Goal: Task Accomplishment & Management: Complete application form

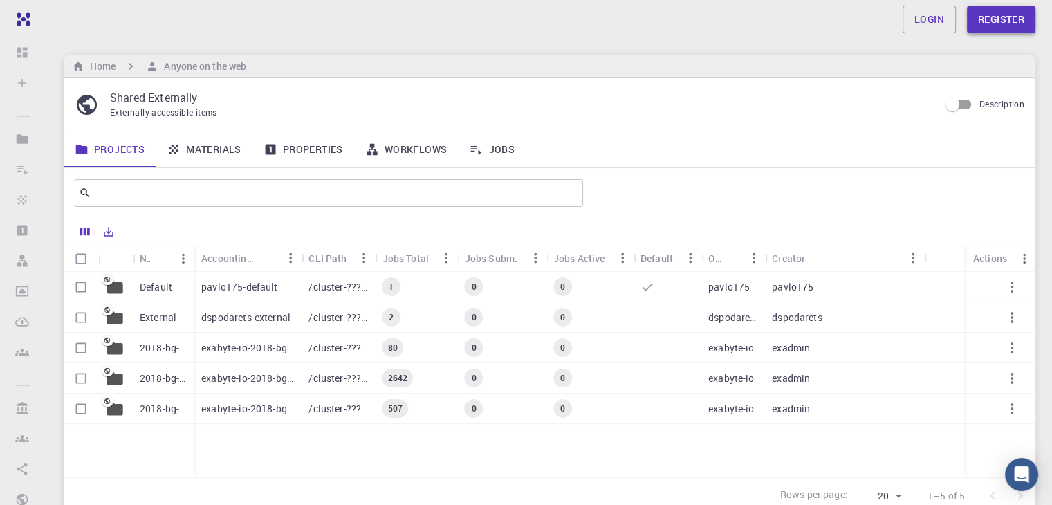
click at [982, 19] on link "Register" at bounding box center [1001, 20] width 68 height 28
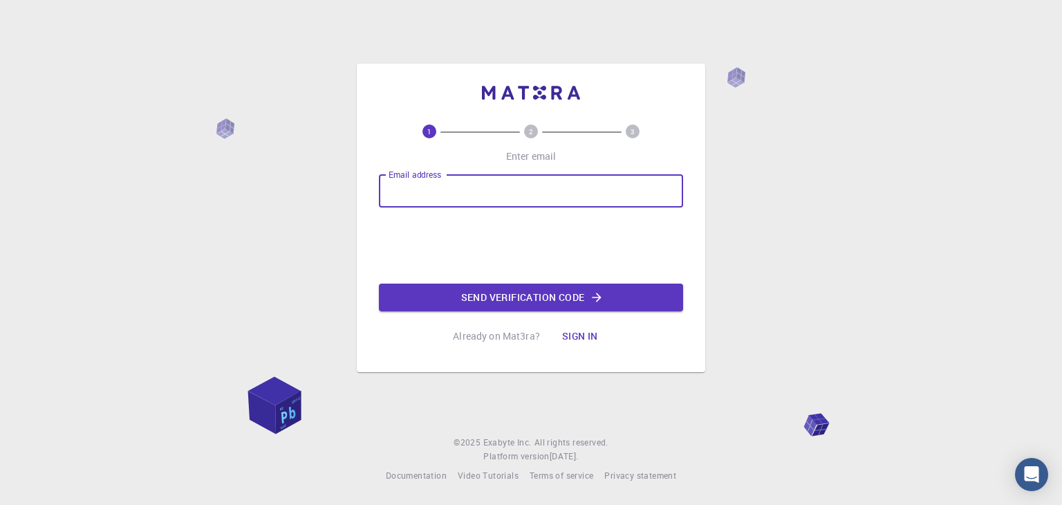
click at [611, 178] on input "Email address" at bounding box center [531, 190] width 304 height 33
type input "[EMAIL_ADDRESS][DOMAIN_NAME]"
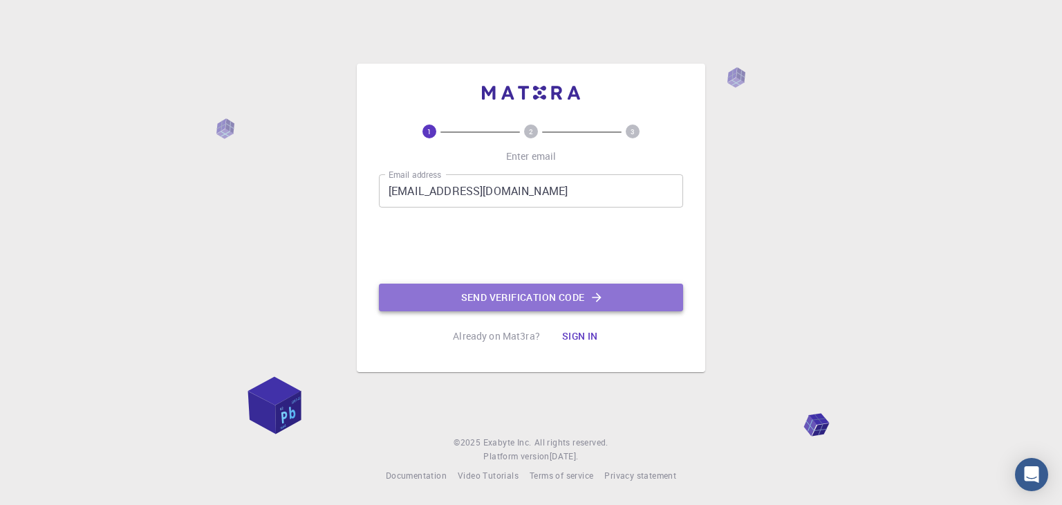
click at [486, 294] on button "Send verification code" at bounding box center [531, 297] width 304 height 28
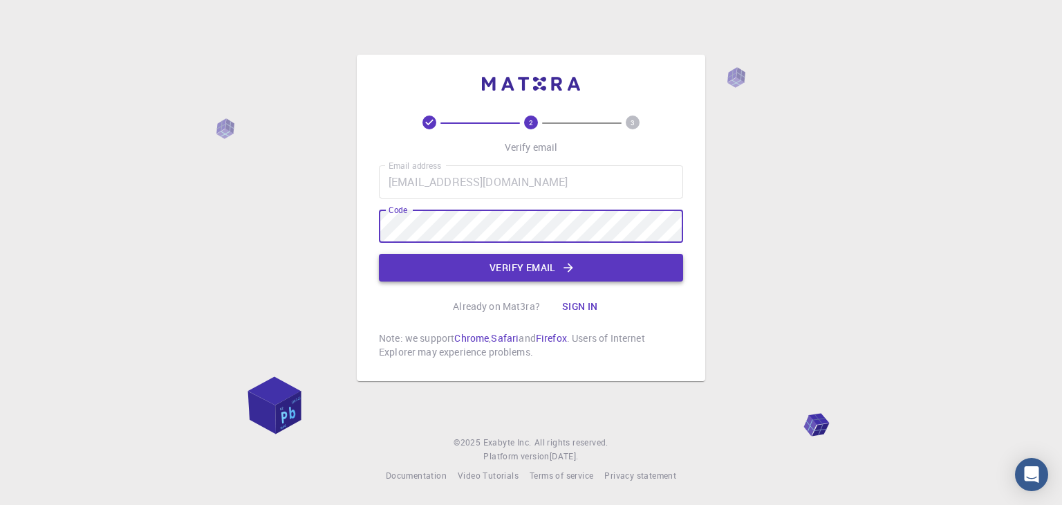
click at [411, 267] on button "Verify email" at bounding box center [531, 268] width 304 height 28
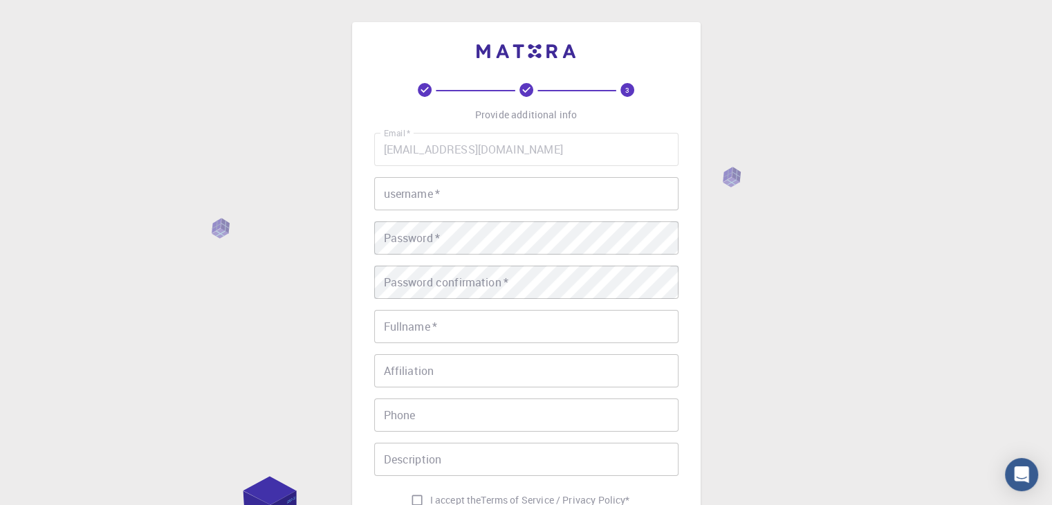
click at [501, 185] on input "username   *" at bounding box center [526, 193] width 304 height 33
type input "K"
type input "kirti67"
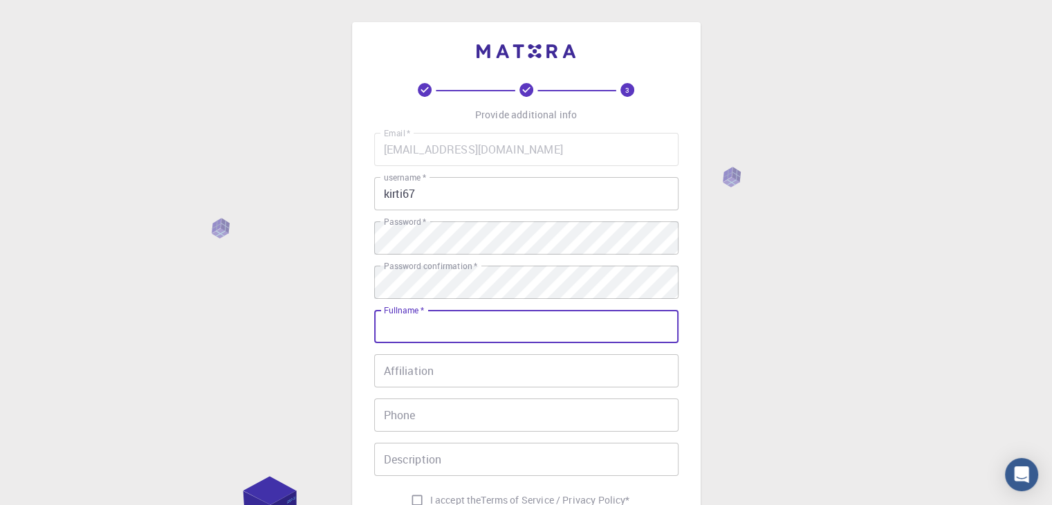
click at [413, 332] on input "Fullname   *" at bounding box center [526, 326] width 304 height 33
type input "[PERSON_NAME]"
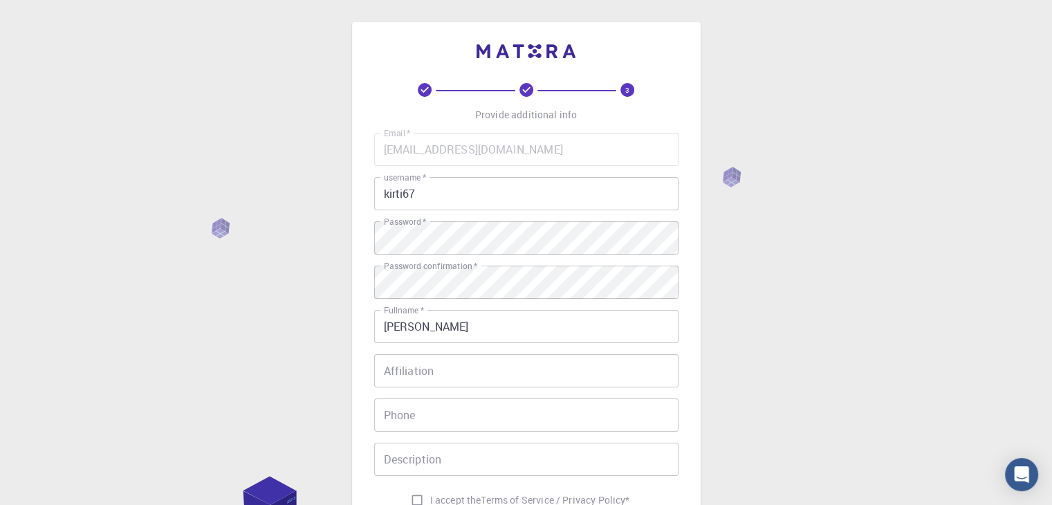
click at [362, 364] on div "3 Provide additional info Email   * [EMAIL_ADDRESS][DOMAIN_NAME] Email   * user…" at bounding box center [526, 317] width 348 height 590
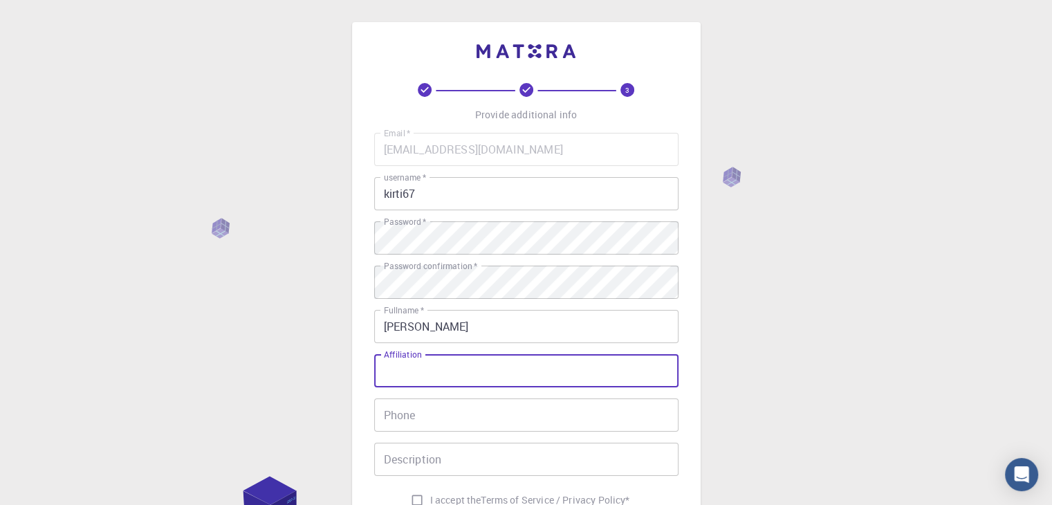
click at [402, 371] on input "Affiliation" at bounding box center [526, 370] width 304 height 33
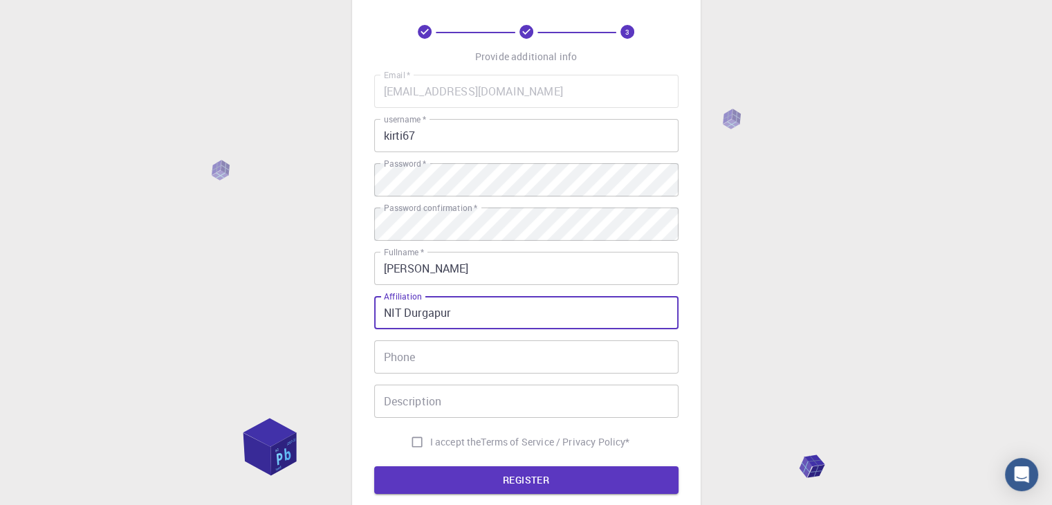
scroll to position [138, 0]
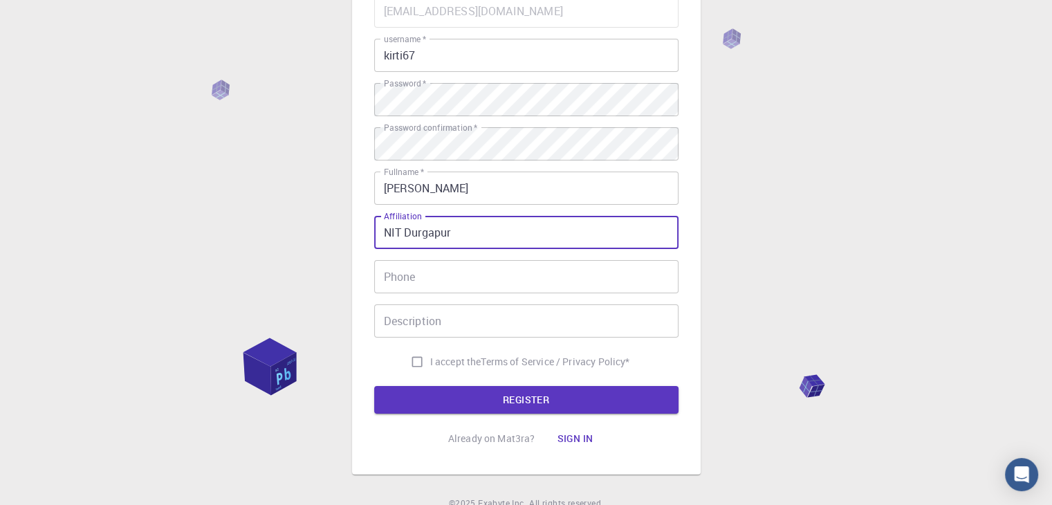
type input "NIT Durgapur"
click at [514, 205] on div "Email   * [EMAIL_ADDRESS][DOMAIN_NAME] Email   * username   * kirti67 username …" at bounding box center [526, 184] width 304 height 380
click at [439, 280] on input "Phone" at bounding box center [526, 276] width 304 height 33
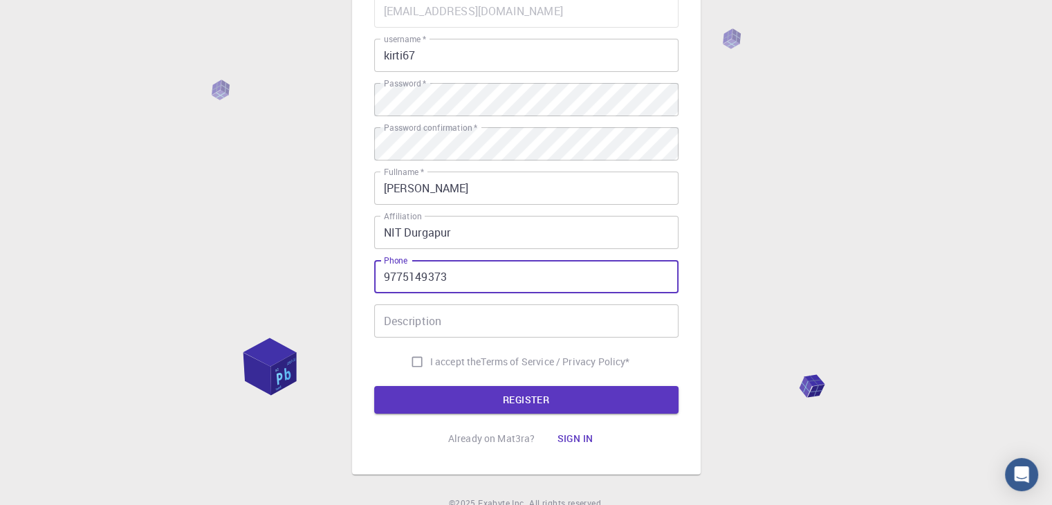
type input "9775149373"
click at [391, 309] on div "Description Description" at bounding box center [526, 320] width 304 height 33
click at [413, 359] on input "I accept the Terms of Service / Privacy Policy *" at bounding box center [417, 361] width 26 height 26
checkbox input "true"
drag, startPoint x: 438, startPoint y: 281, endPoint x: 360, endPoint y: 279, distance: 78.2
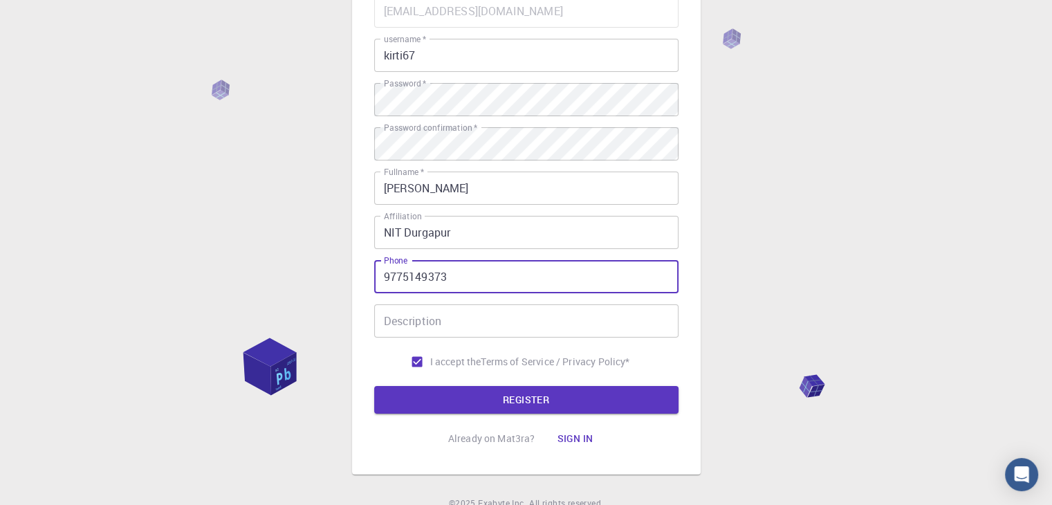
click at [361, 279] on div "3 Provide additional info Email   * [EMAIL_ADDRESS][DOMAIN_NAME] Email   * user…" at bounding box center [526, 179] width 348 height 590
type input "3"
click at [453, 283] on input "3" at bounding box center [526, 276] width 304 height 33
click at [478, 400] on button "REGISTER" at bounding box center [526, 400] width 304 height 28
